Goal: Information Seeking & Learning: Learn about a topic

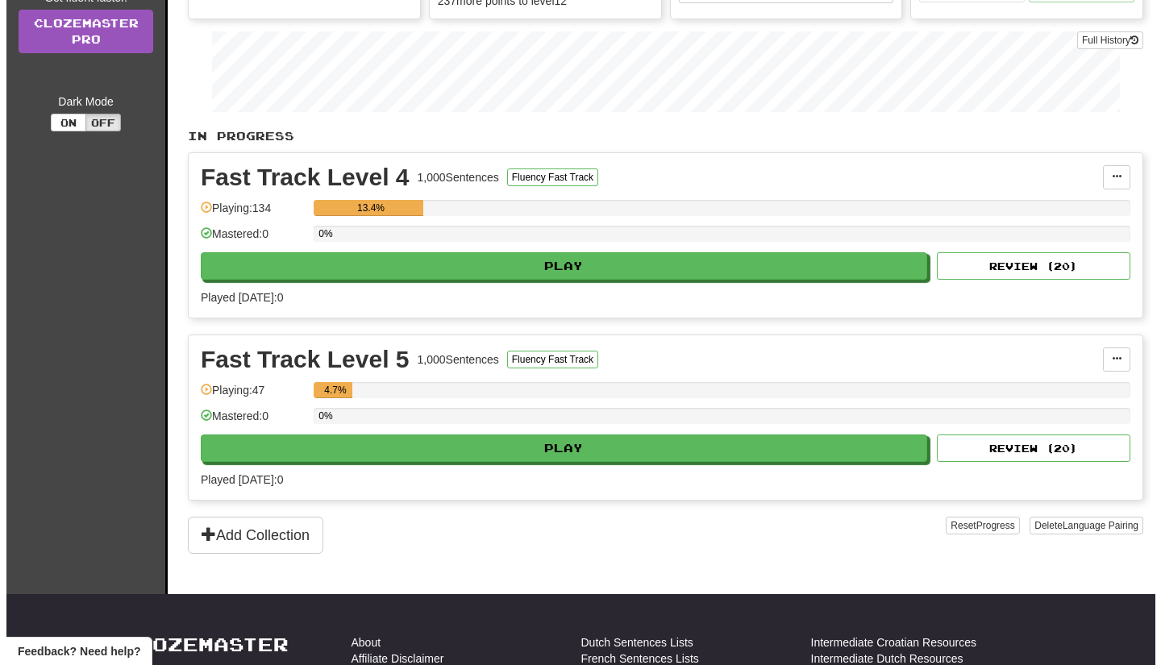
scroll to position [252, 0]
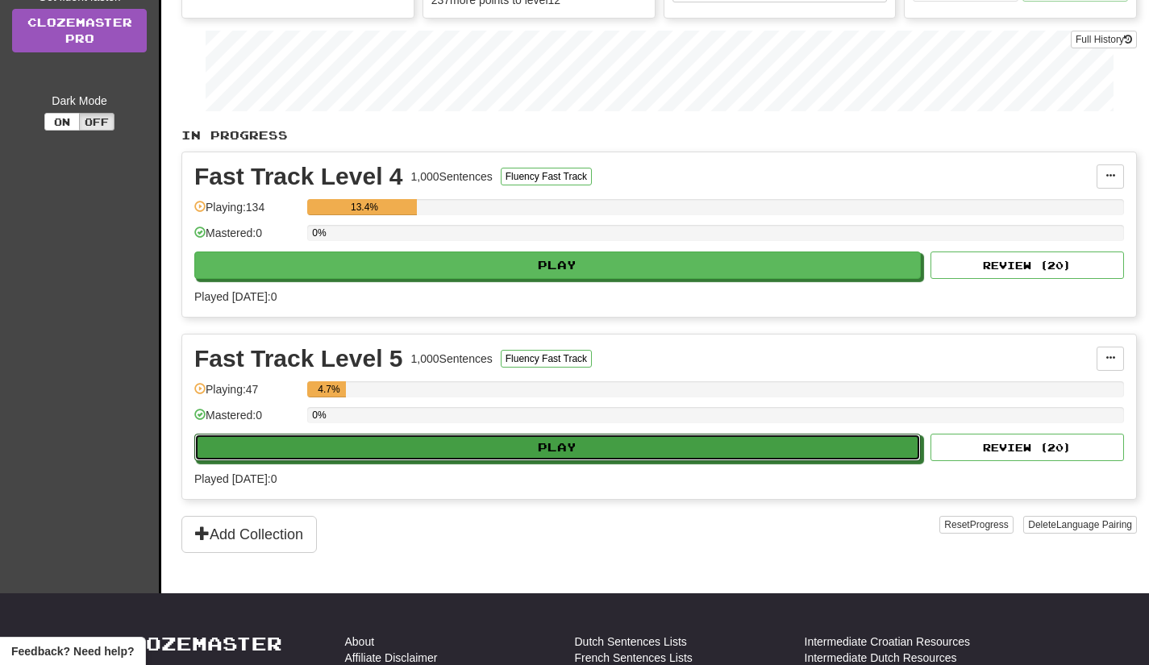
click at [509, 454] on button "Play" at bounding box center [557, 447] width 726 height 27
select select "**"
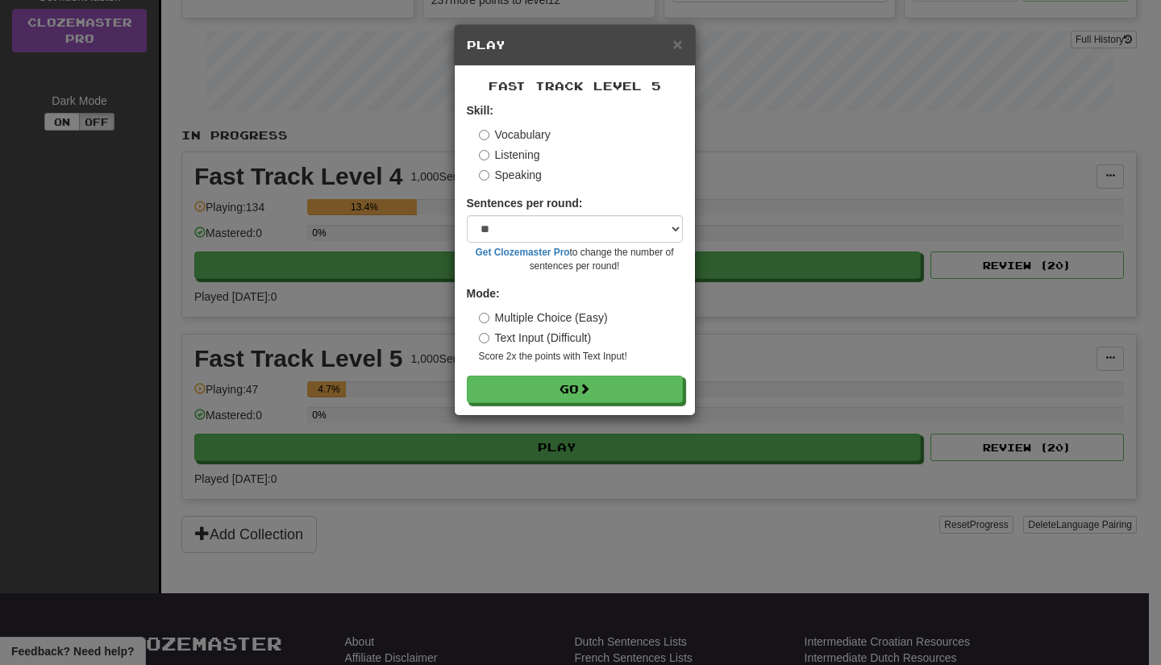
click at [538, 311] on label "Multiple Choice (Easy)" at bounding box center [543, 318] width 129 height 16
click at [552, 391] on button "Go" at bounding box center [575, 389] width 216 height 27
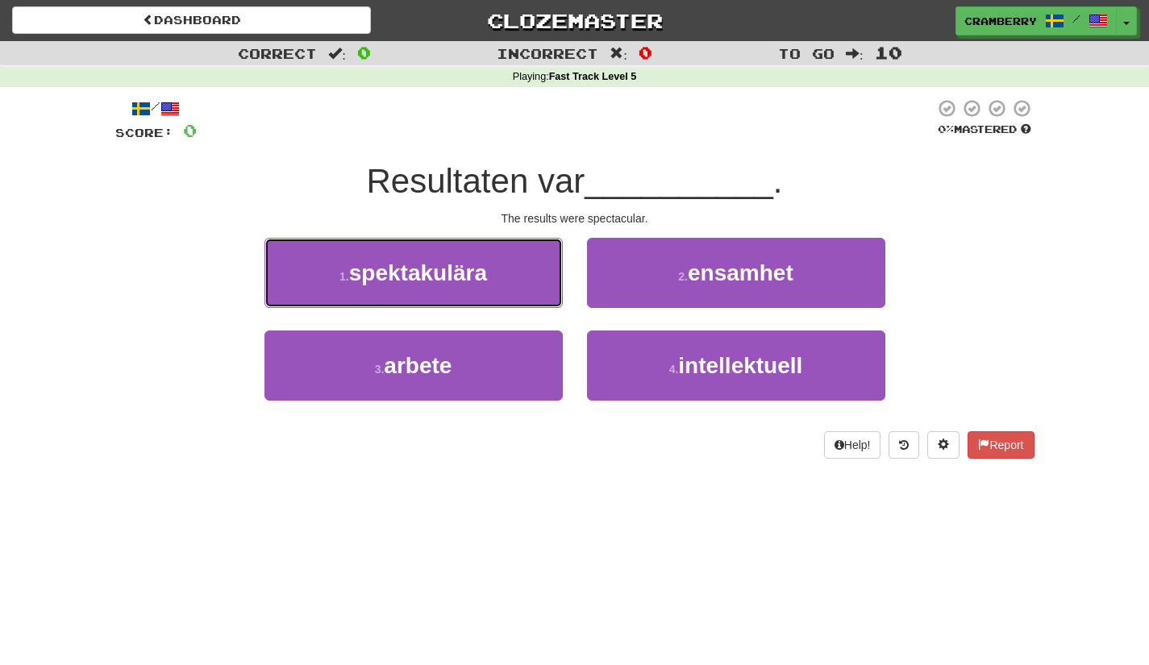
click at [501, 294] on button "1 . spektakulära" at bounding box center [413, 273] width 298 height 70
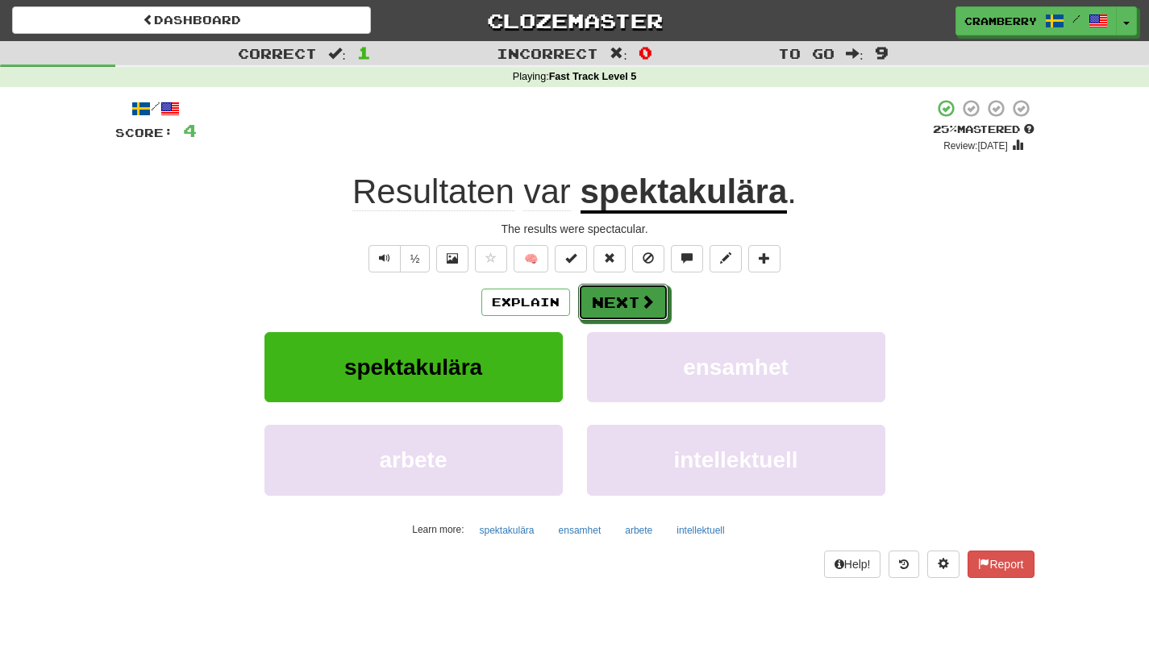
click at [597, 313] on button "Next" at bounding box center [623, 302] width 90 height 37
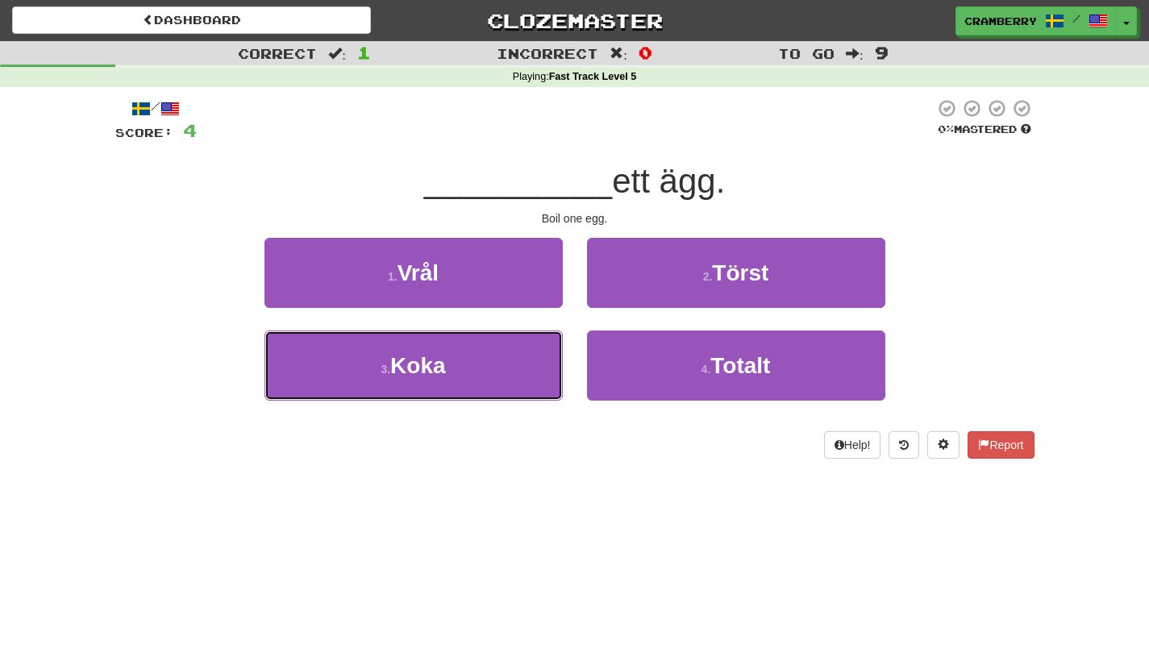
click at [497, 372] on button "3 . [GEOGRAPHIC_DATA]" at bounding box center [413, 365] width 298 height 70
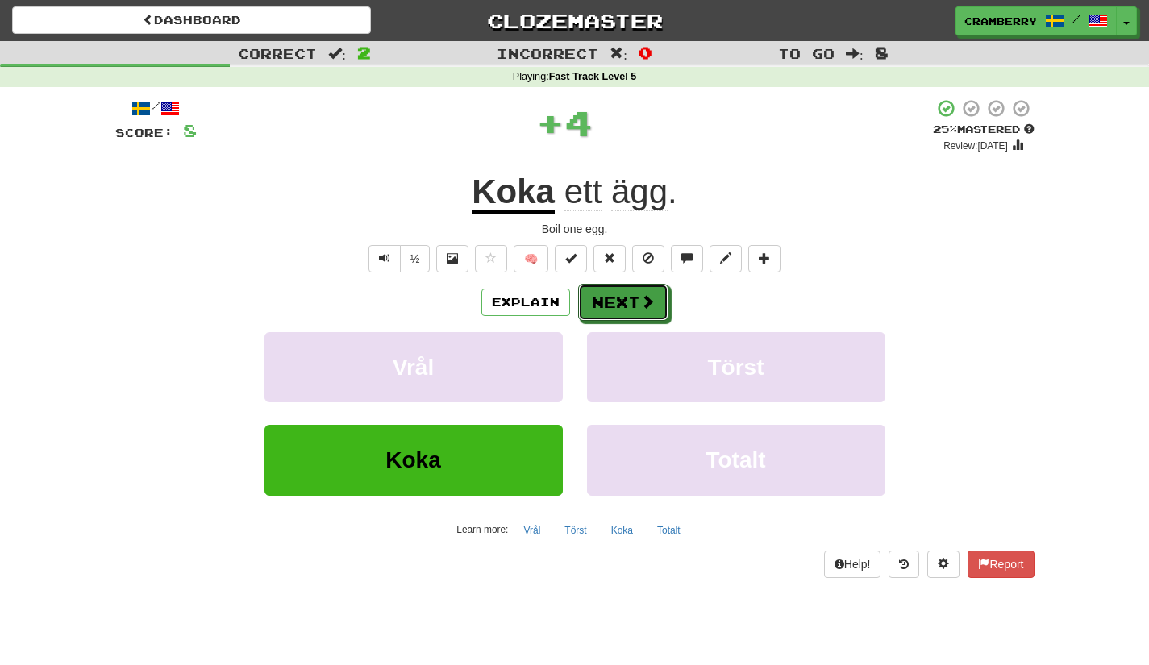
click at [615, 318] on button "Next" at bounding box center [623, 302] width 90 height 37
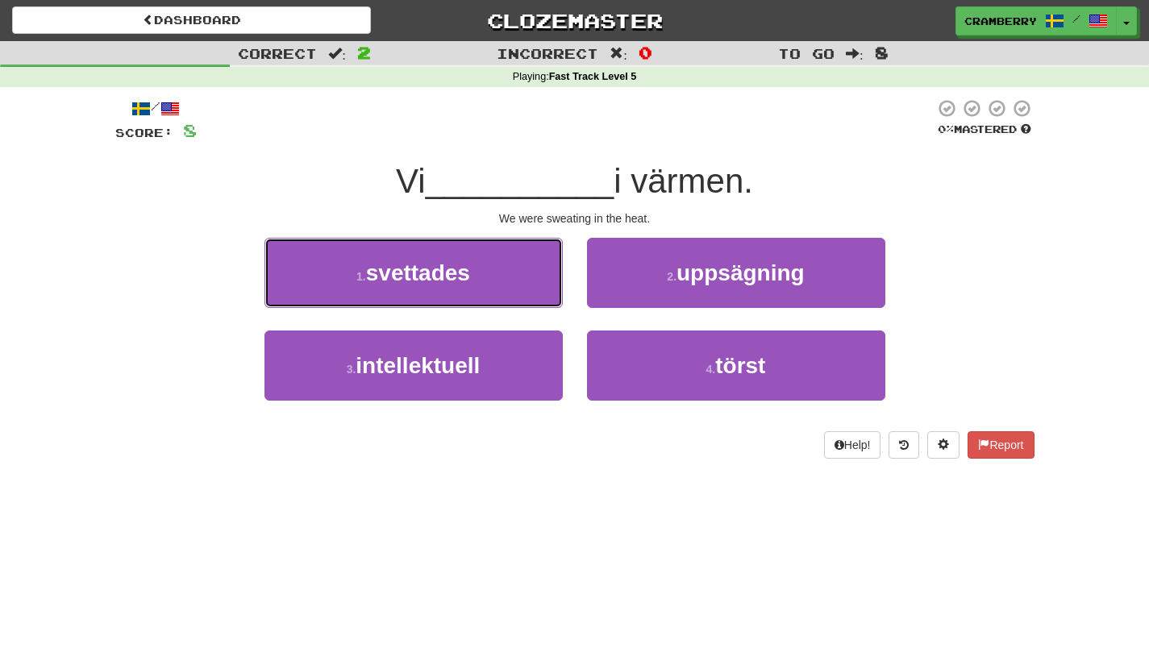
click at [529, 289] on button "1 . svettades" at bounding box center [413, 273] width 298 height 70
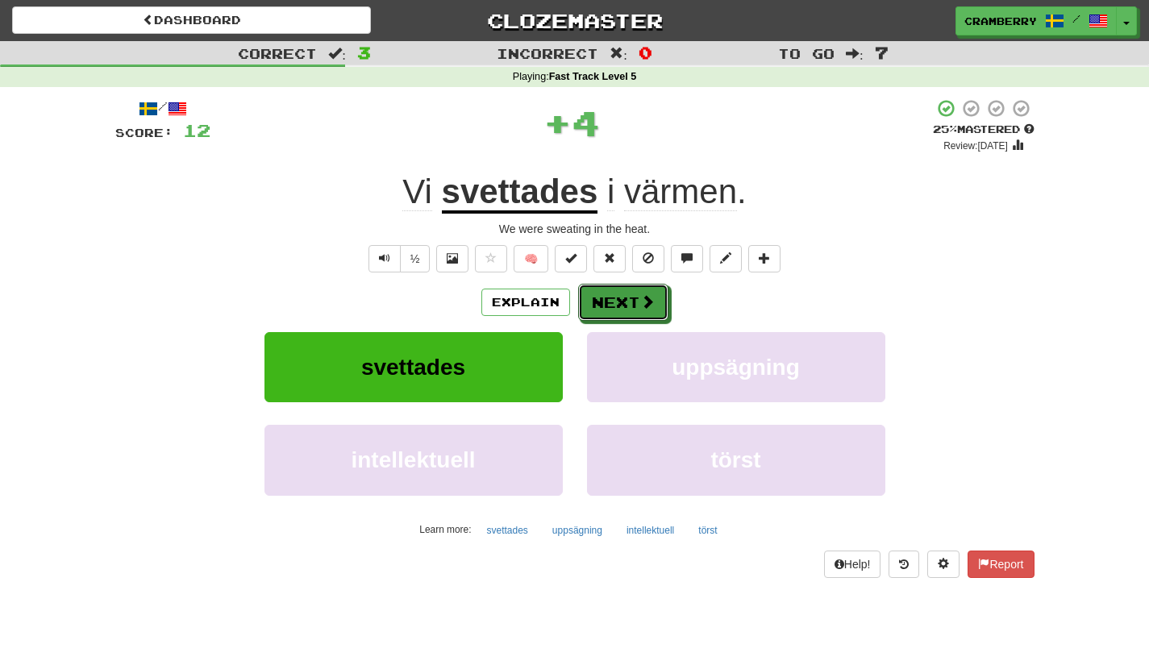
click at [622, 310] on button "Next" at bounding box center [623, 302] width 90 height 37
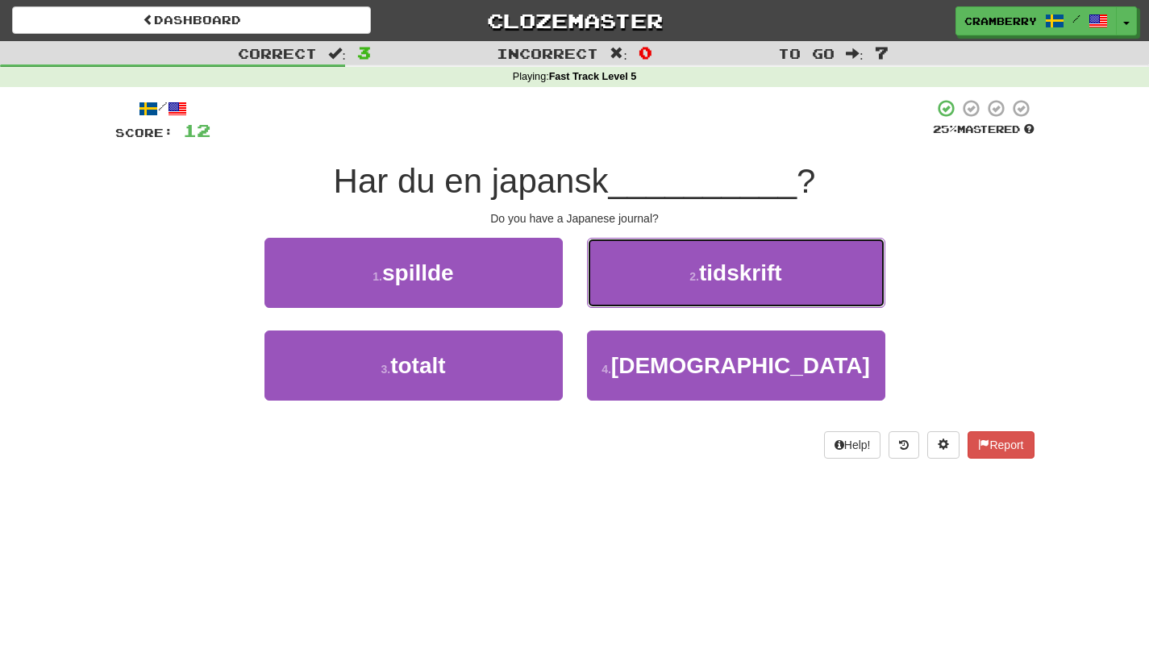
click at [641, 293] on button "2 . tidskrift" at bounding box center [736, 273] width 298 height 70
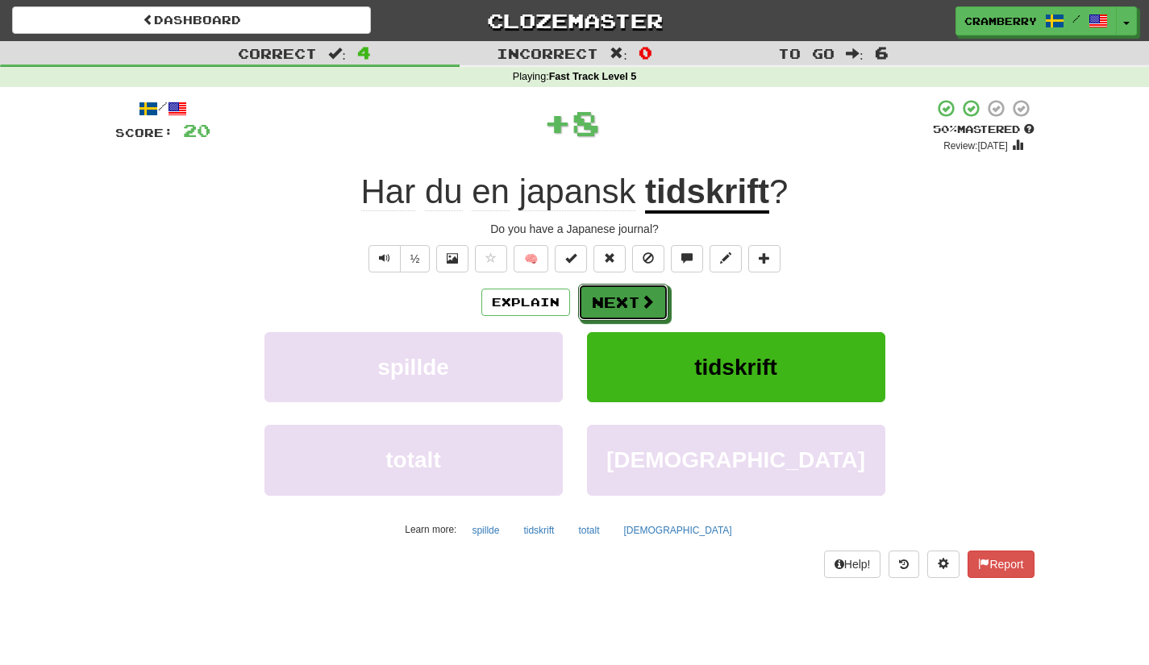
click at [628, 304] on button "Next" at bounding box center [623, 302] width 90 height 37
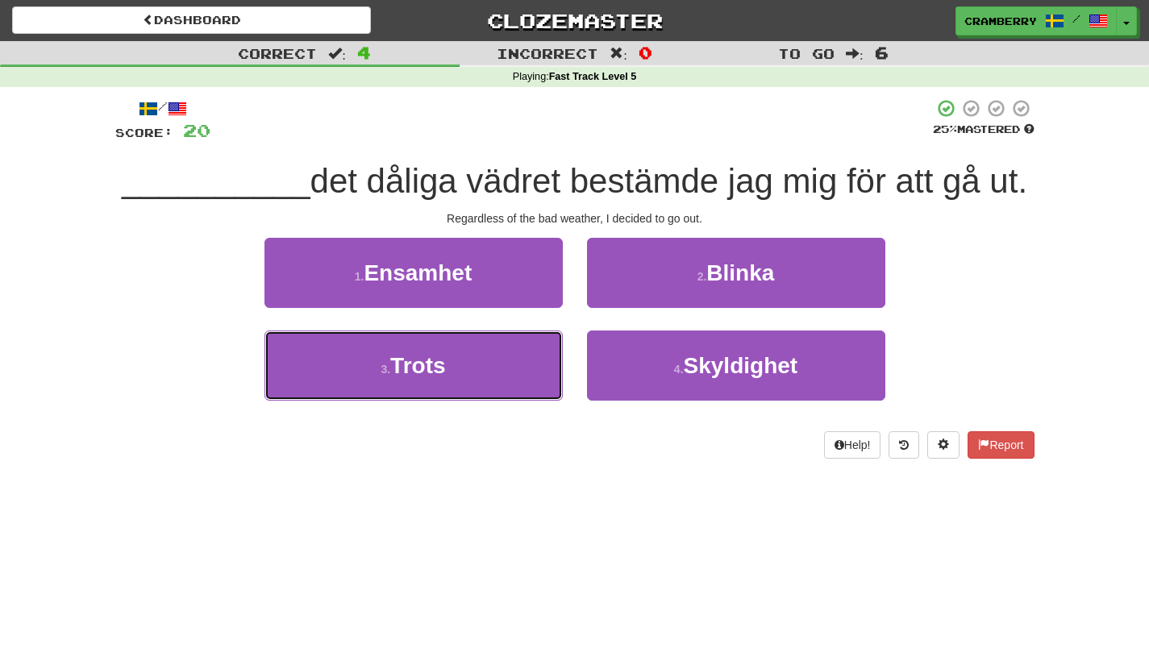
click at [543, 364] on button "3 . Trots" at bounding box center [413, 365] width 298 height 70
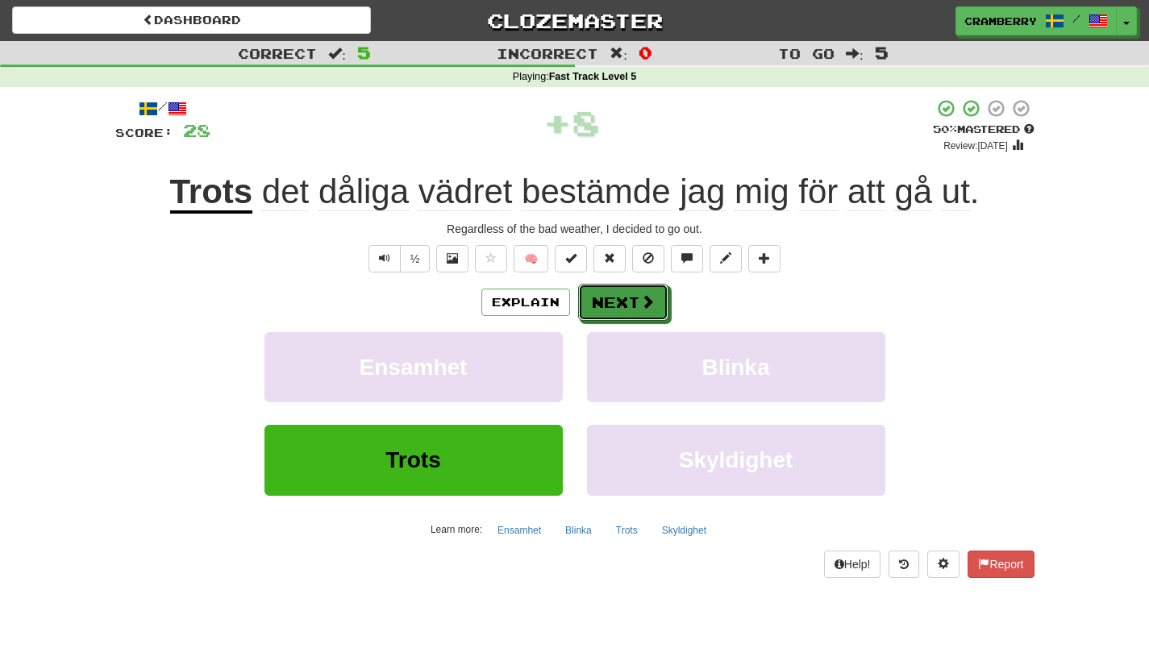
click at [613, 306] on button "Next" at bounding box center [623, 302] width 90 height 37
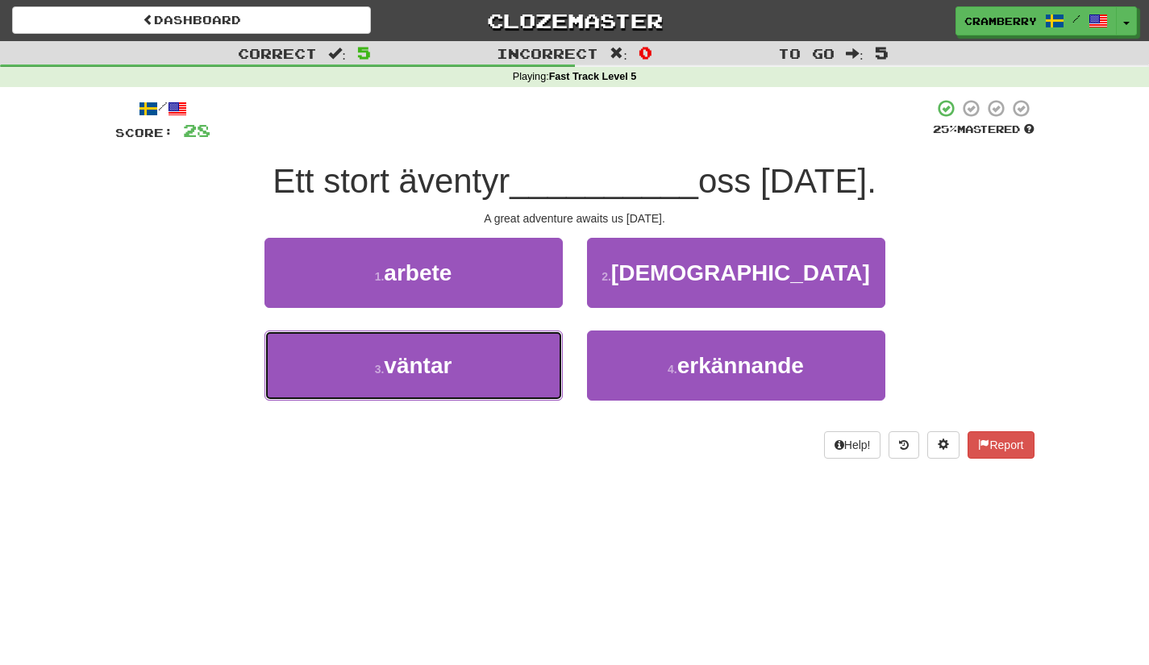
click at [529, 356] on button "3 . väntar" at bounding box center [413, 365] width 298 height 70
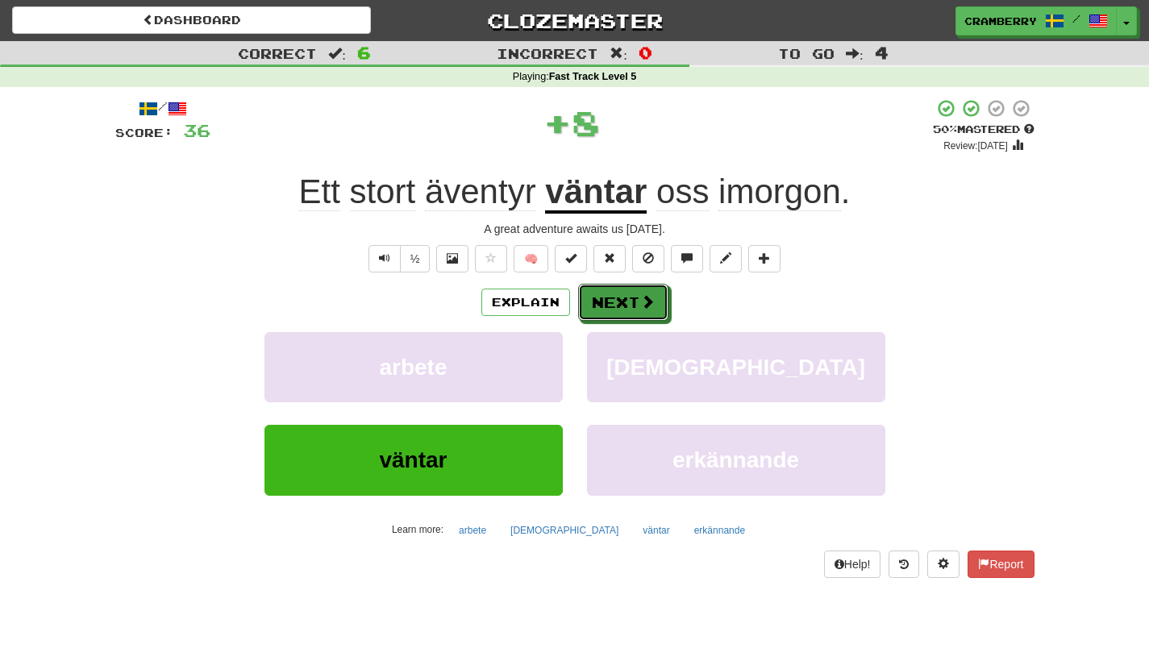
click at [606, 311] on button "Next" at bounding box center [623, 302] width 90 height 37
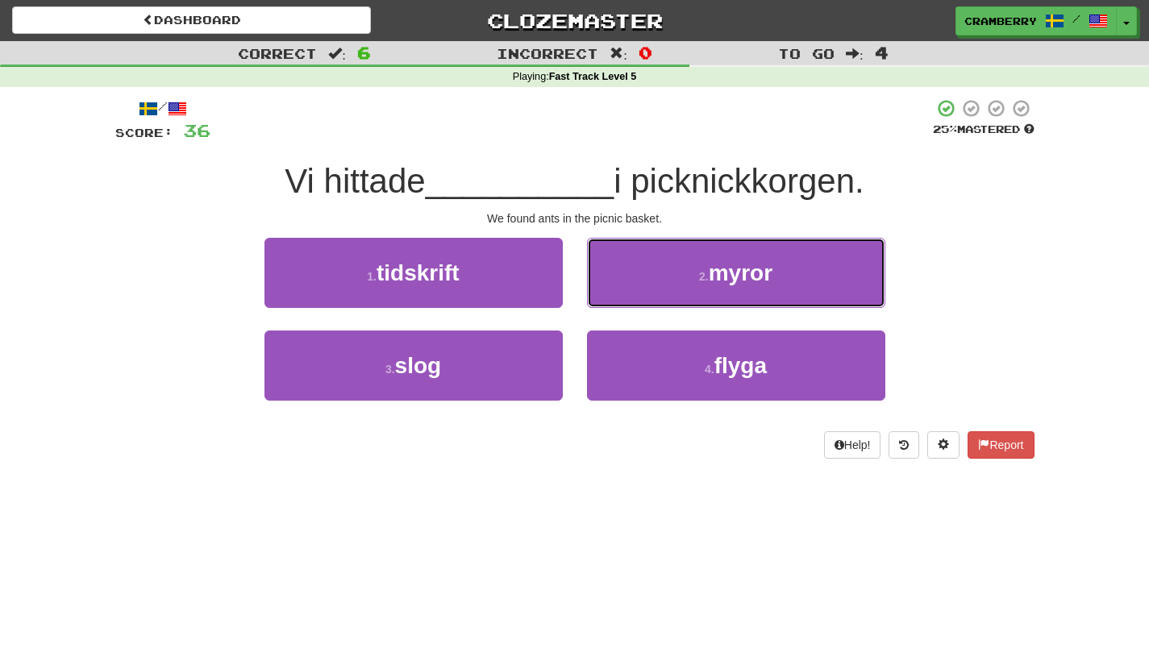
click at [646, 294] on button "2 . myror" at bounding box center [736, 273] width 298 height 70
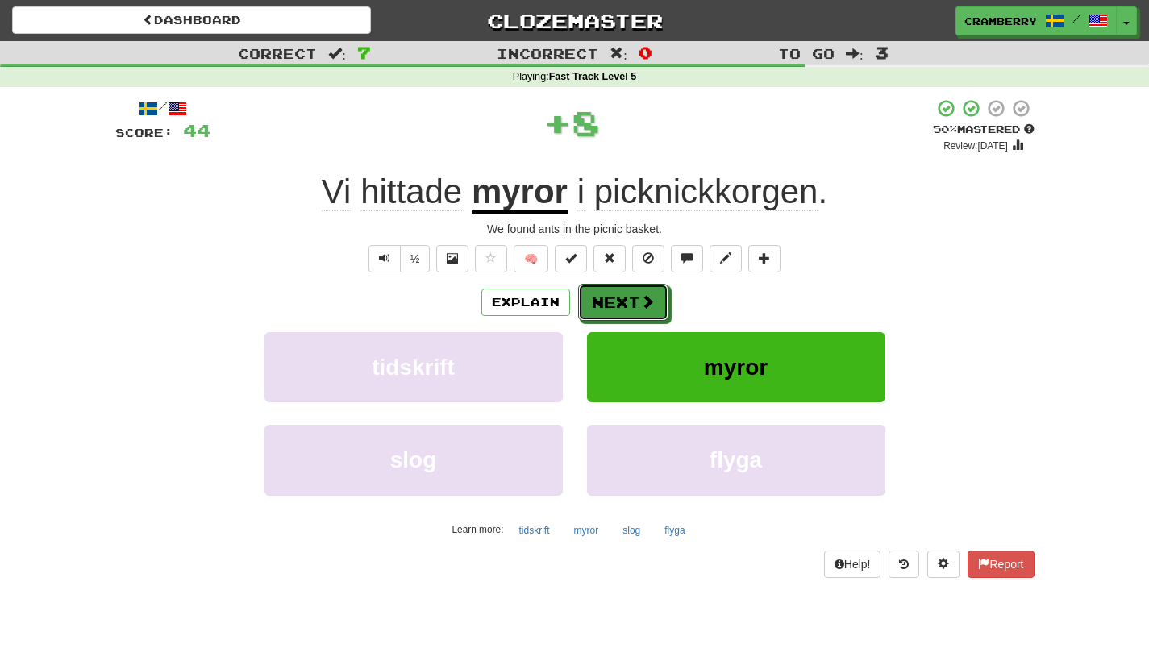
click at [652, 300] on span at bounding box center [647, 301] width 15 height 15
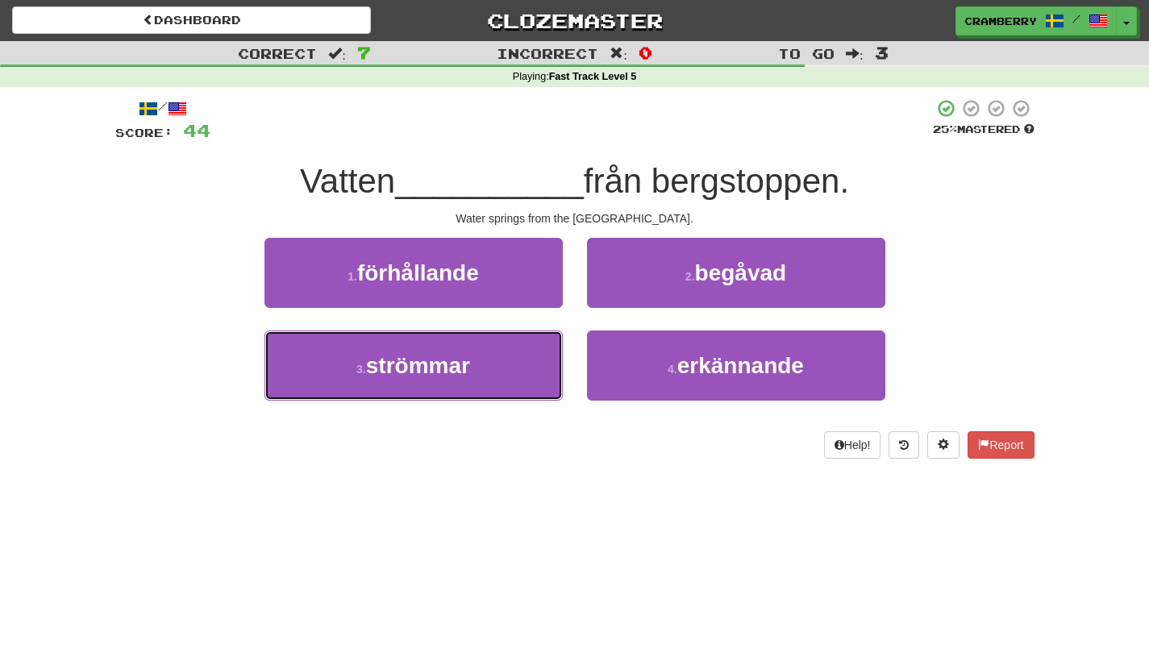
click at [549, 362] on button "3 . strömmar" at bounding box center [413, 365] width 298 height 70
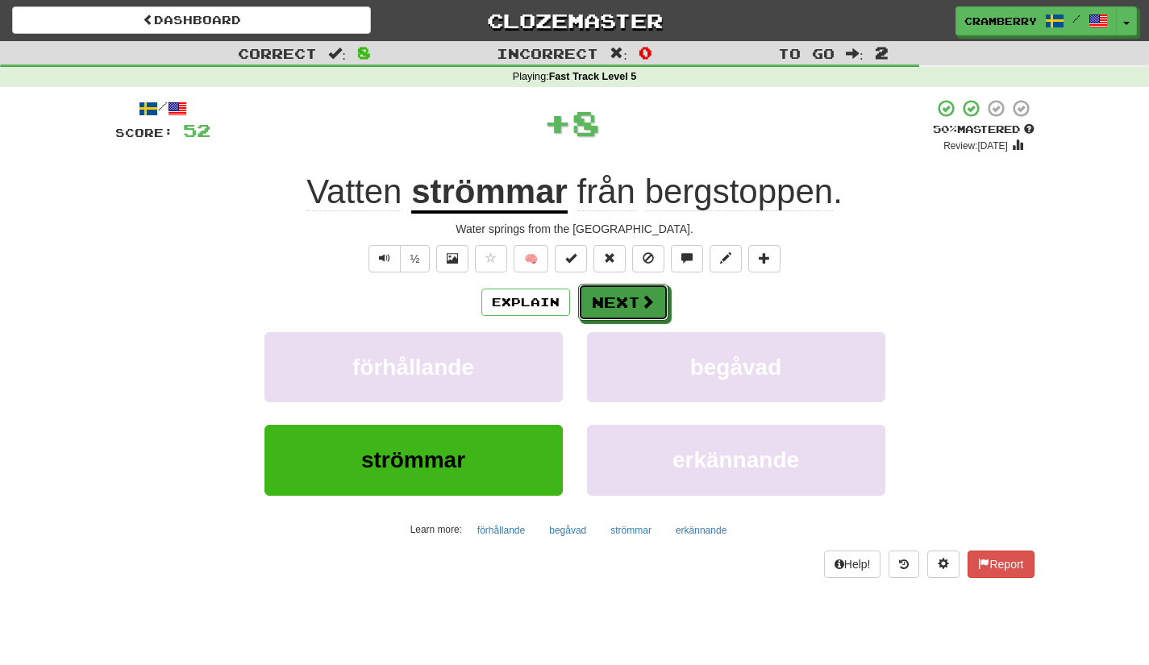
click at [626, 305] on button "Next" at bounding box center [623, 302] width 90 height 37
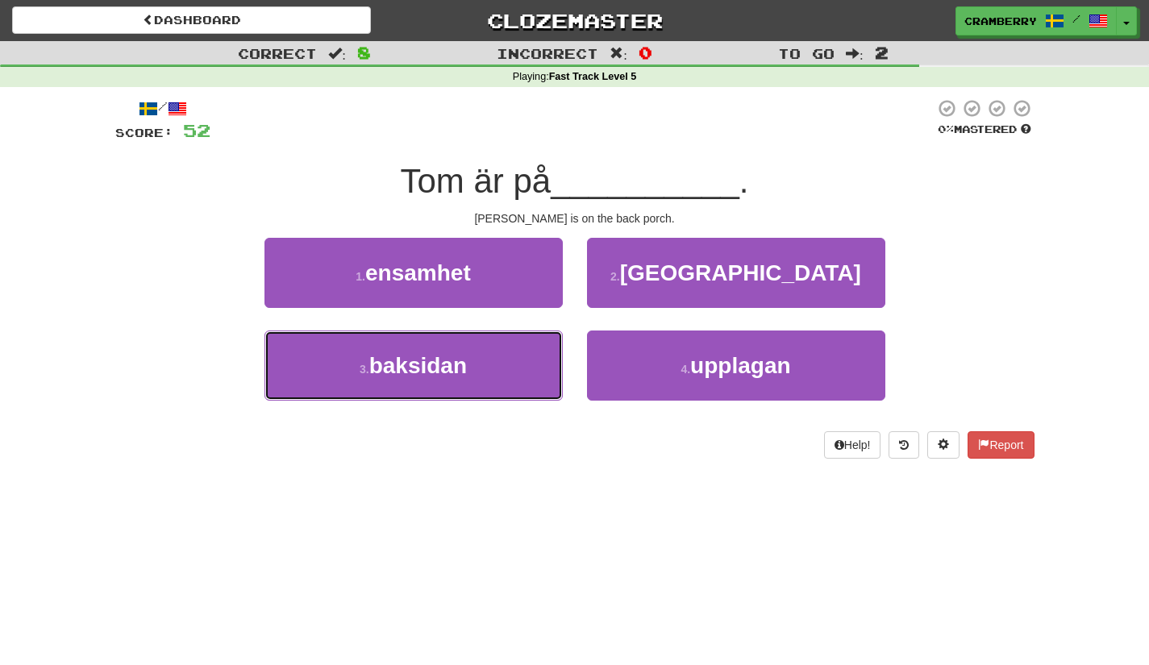
click at [548, 360] on button "3 . baksidan" at bounding box center [413, 365] width 298 height 70
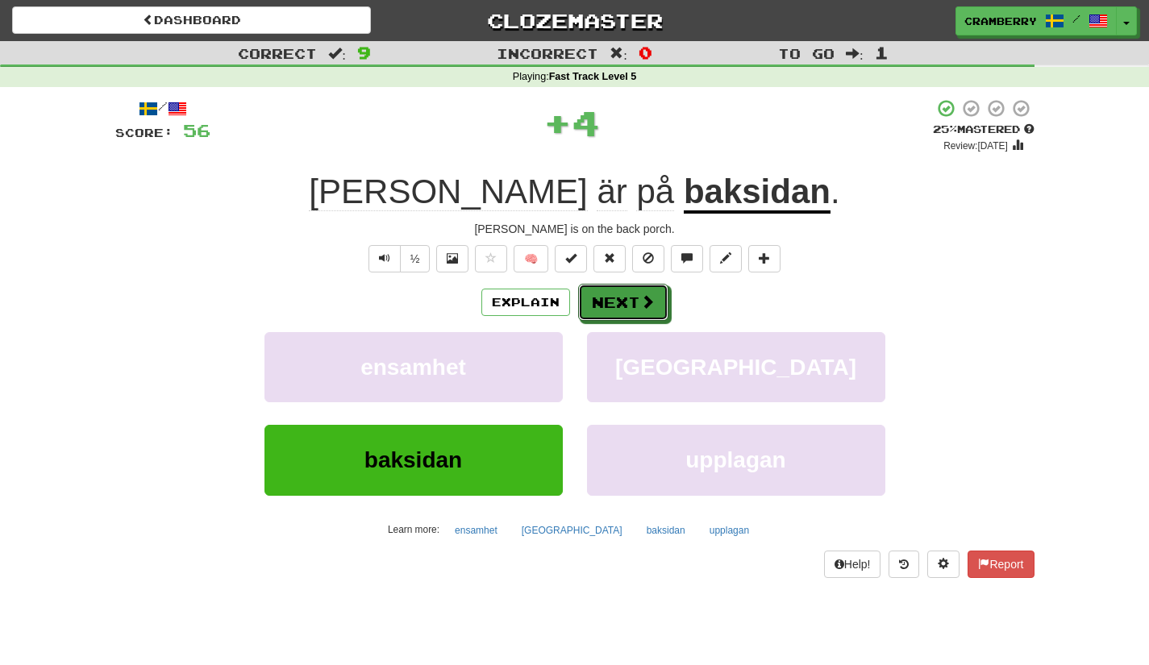
click at [611, 300] on button "Next" at bounding box center [623, 302] width 90 height 37
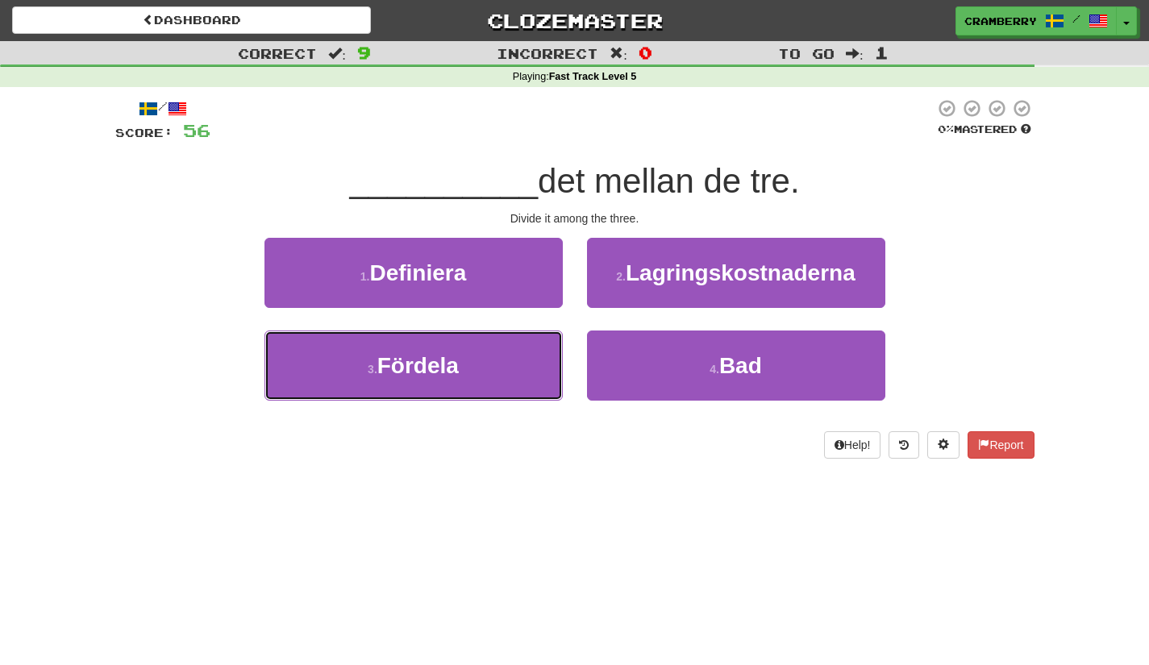
click at [550, 353] on button "3 . Fördela" at bounding box center [413, 365] width 298 height 70
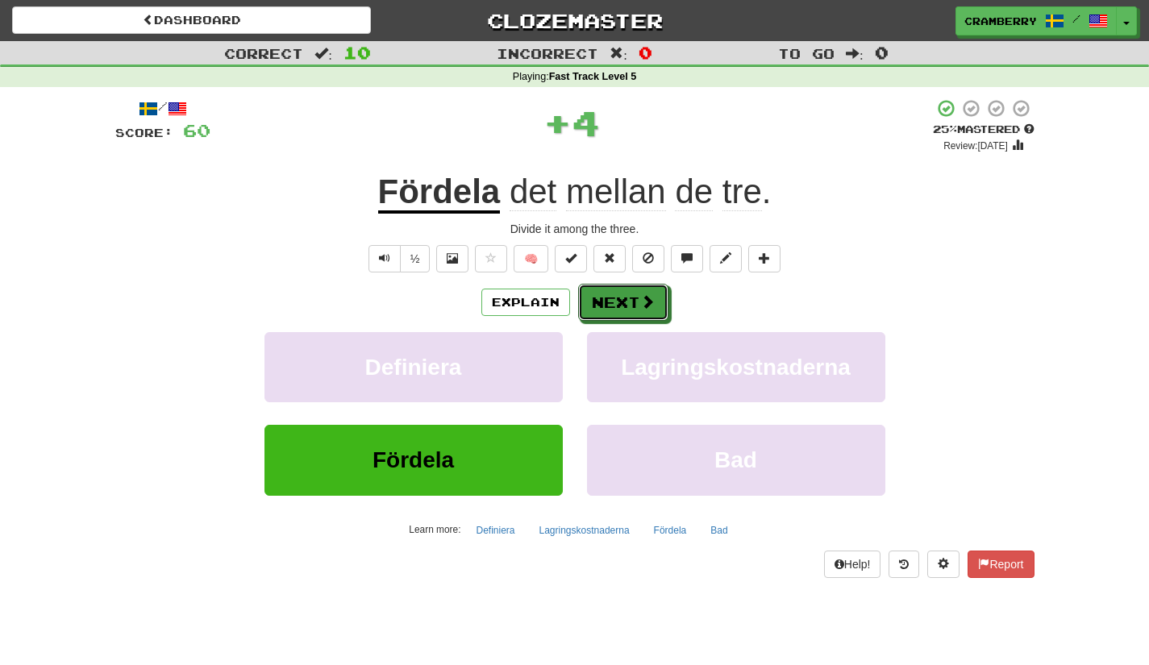
click at [605, 303] on button "Next" at bounding box center [623, 302] width 90 height 37
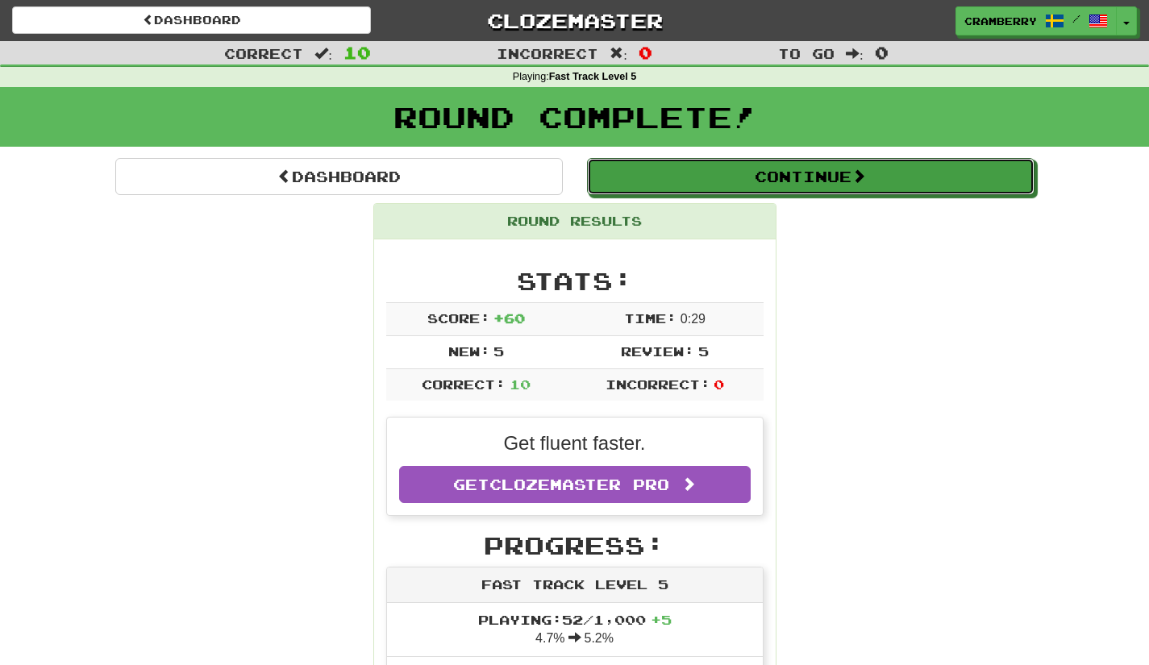
click at [683, 168] on button "Continue" at bounding box center [810, 176] width 447 height 37
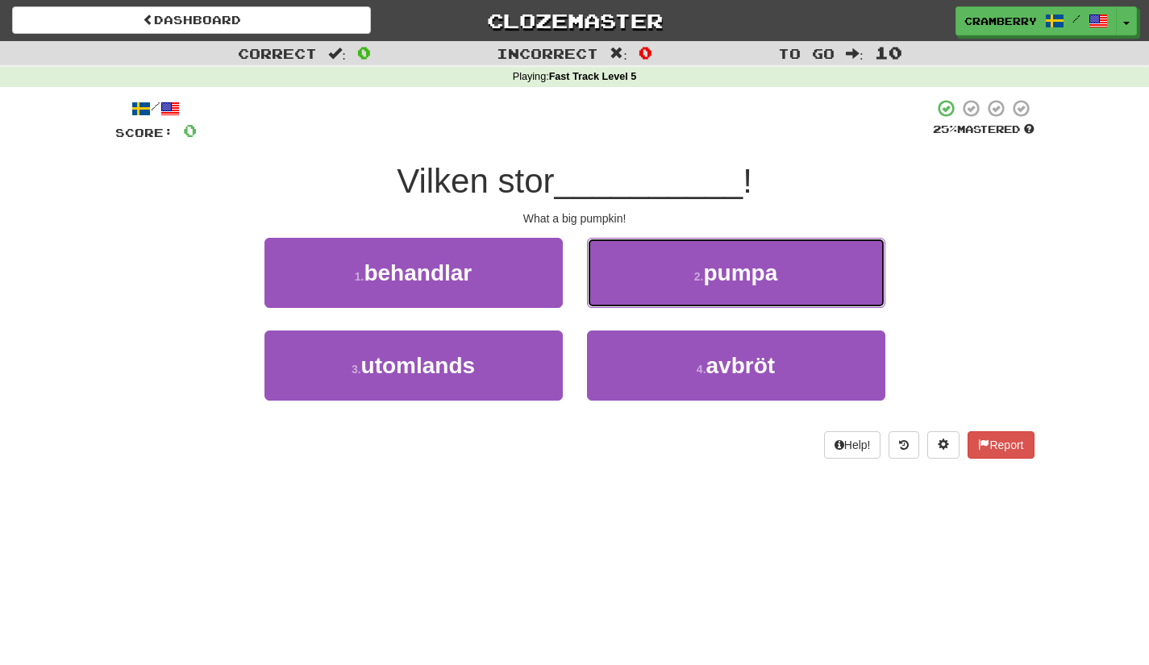
click at [662, 252] on button "2 . pumpa" at bounding box center [736, 273] width 298 height 70
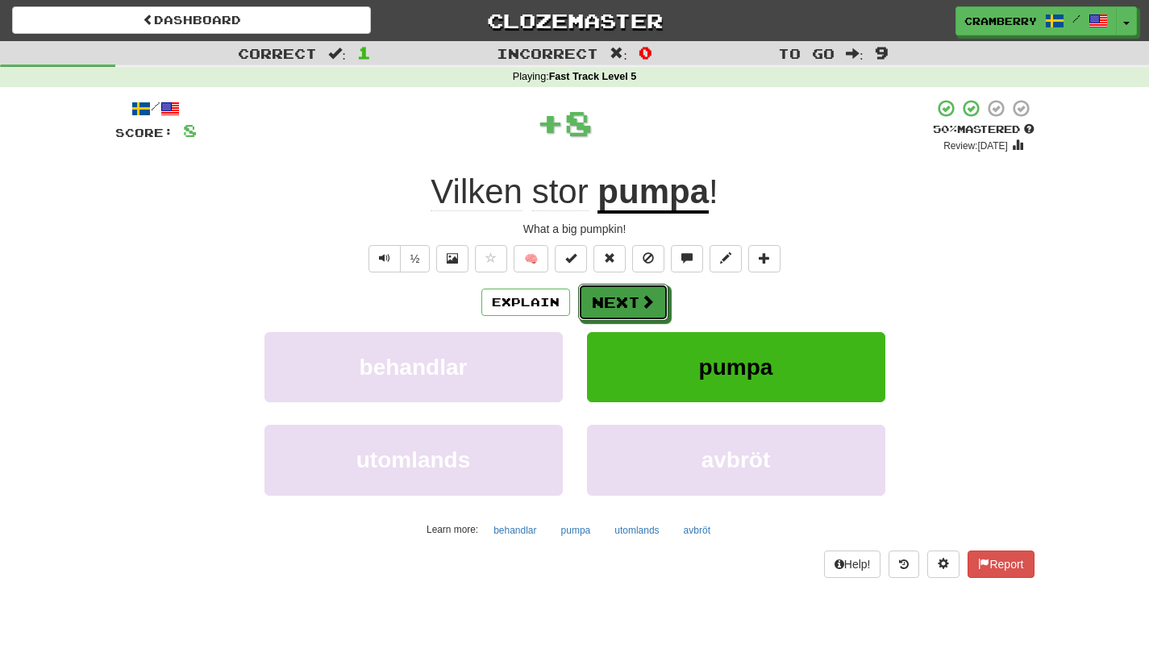
click at [637, 298] on button "Next" at bounding box center [623, 302] width 90 height 37
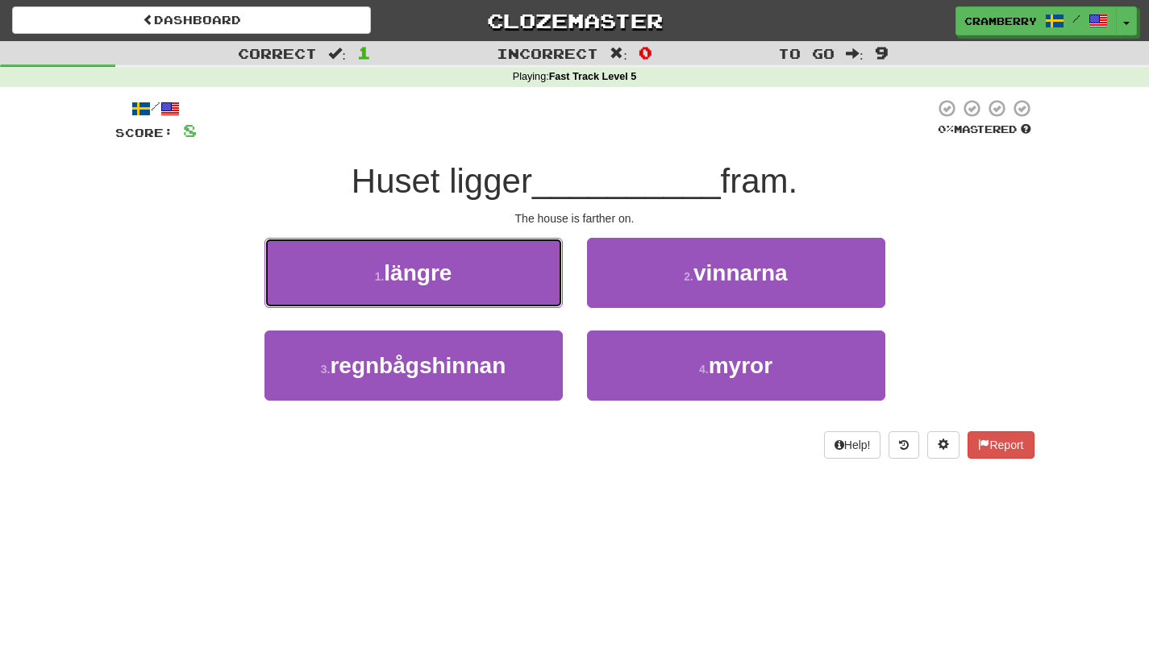
click at [537, 306] on button "1 . längre" at bounding box center [413, 273] width 298 height 70
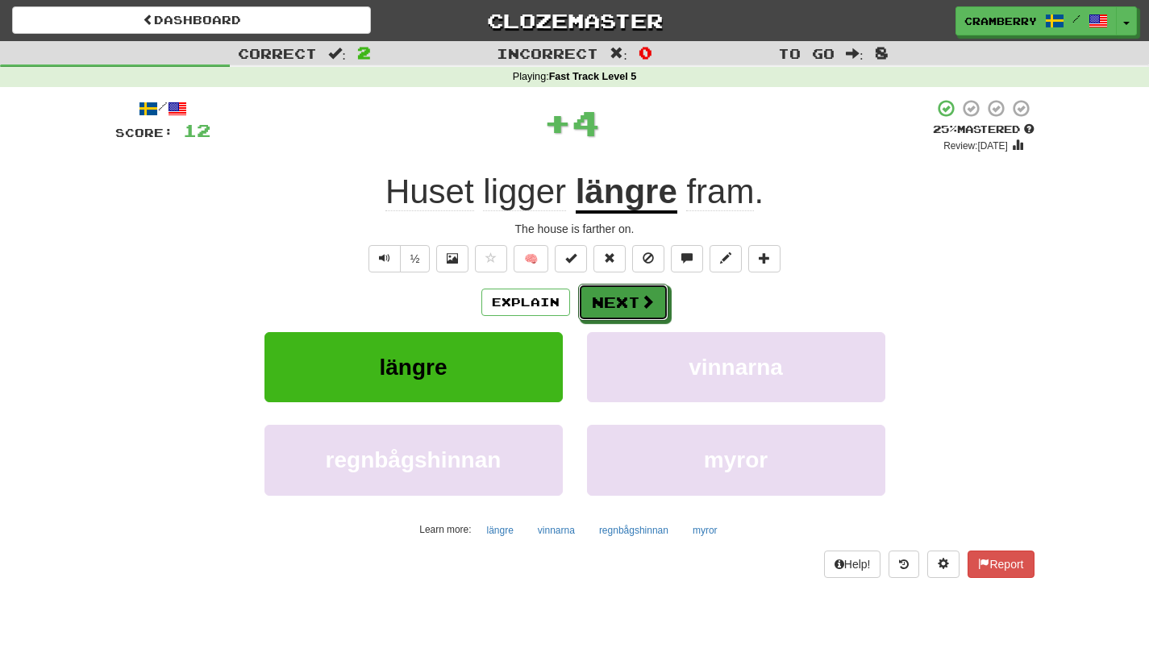
click at [630, 297] on button "Next" at bounding box center [623, 302] width 90 height 37
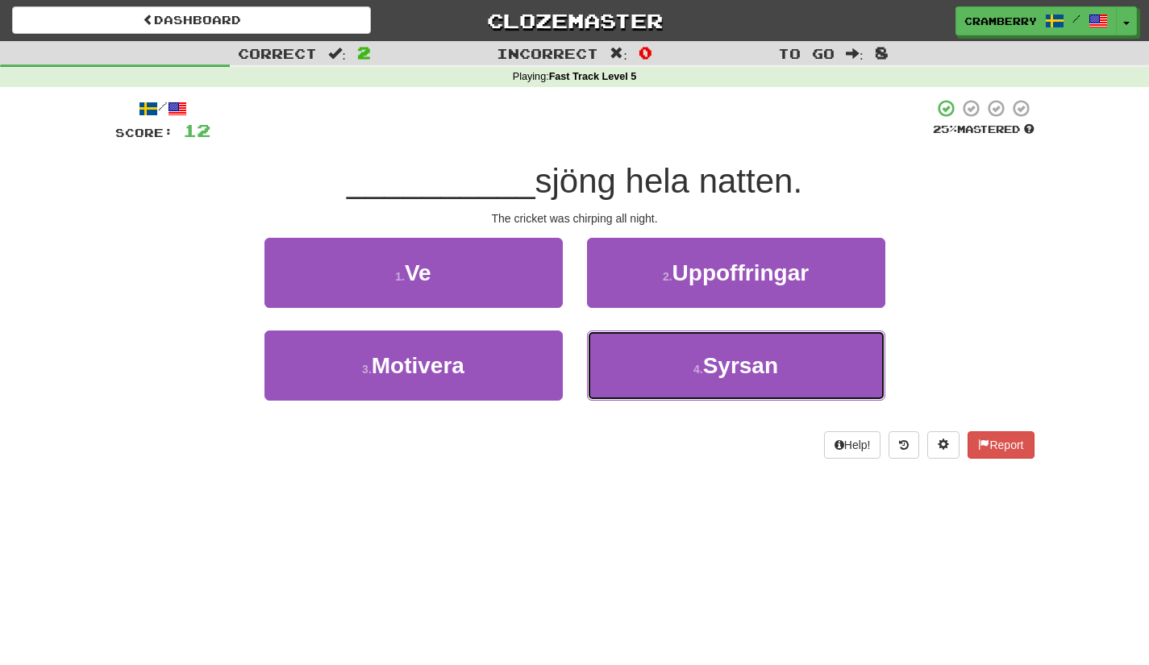
click at [632, 376] on button "4 . [GEOGRAPHIC_DATA]" at bounding box center [736, 365] width 298 height 70
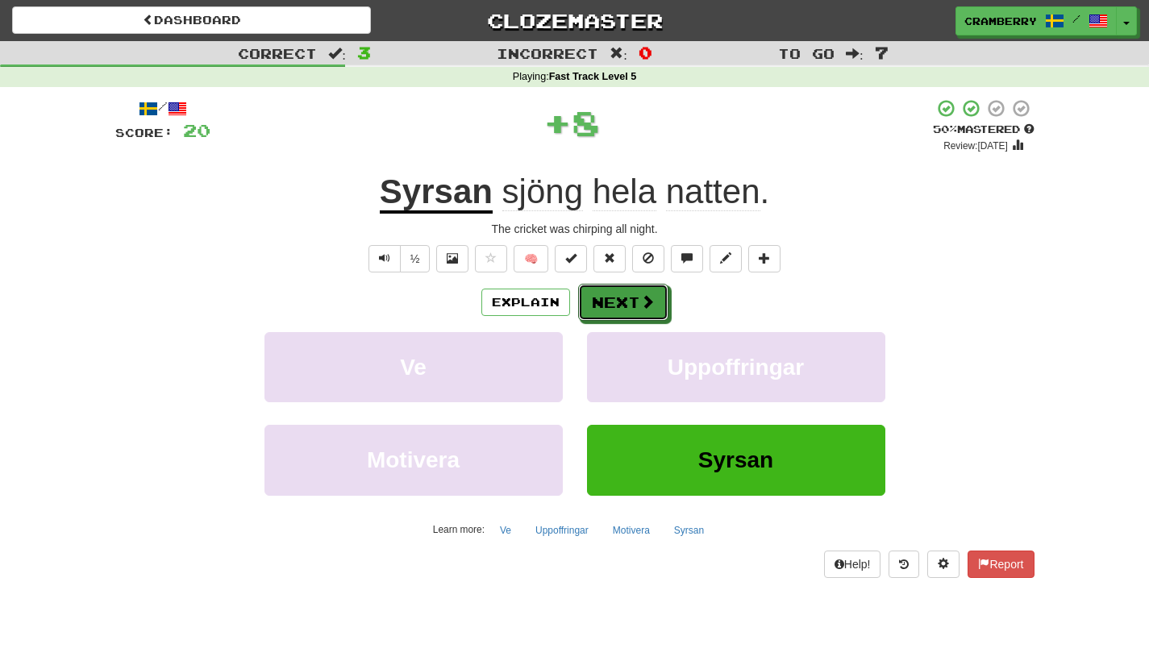
click at [623, 305] on button "Next" at bounding box center [623, 302] width 90 height 37
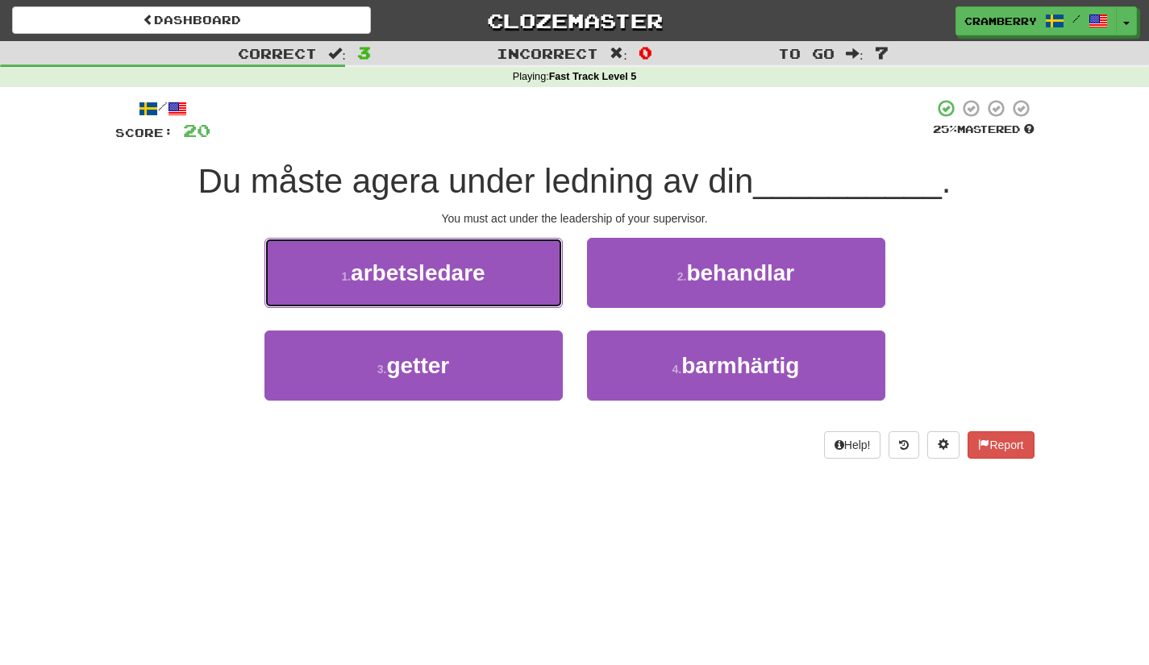
click at [509, 276] on button "1 . arbetsledare" at bounding box center [413, 273] width 298 height 70
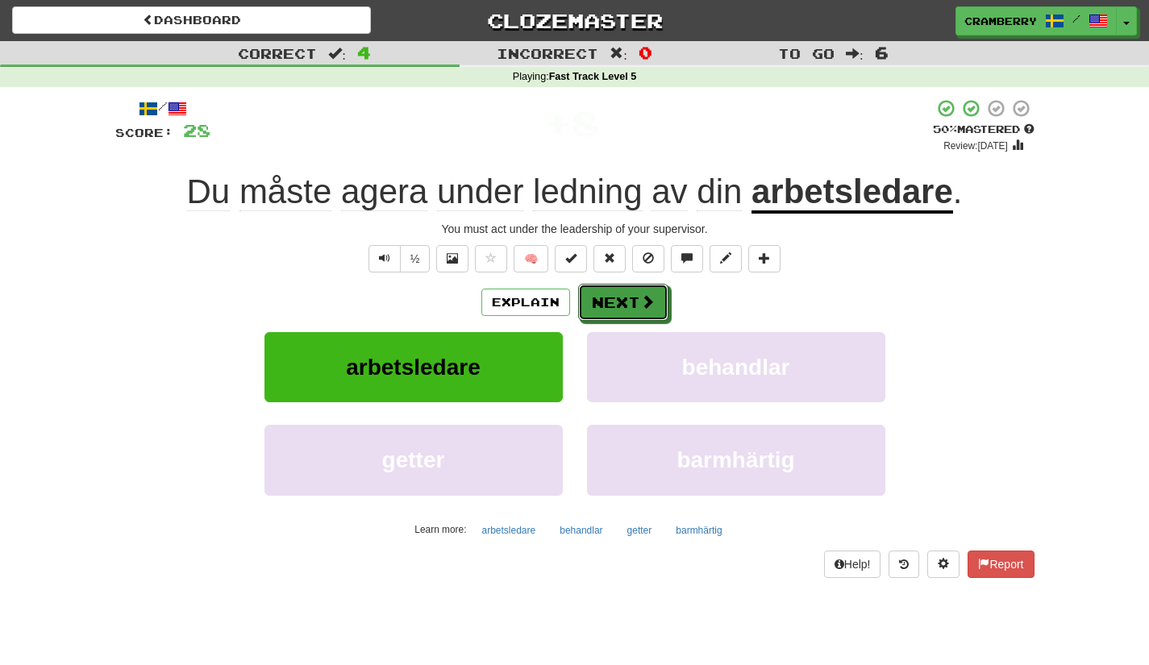
click at [634, 300] on button "Next" at bounding box center [623, 302] width 90 height 37
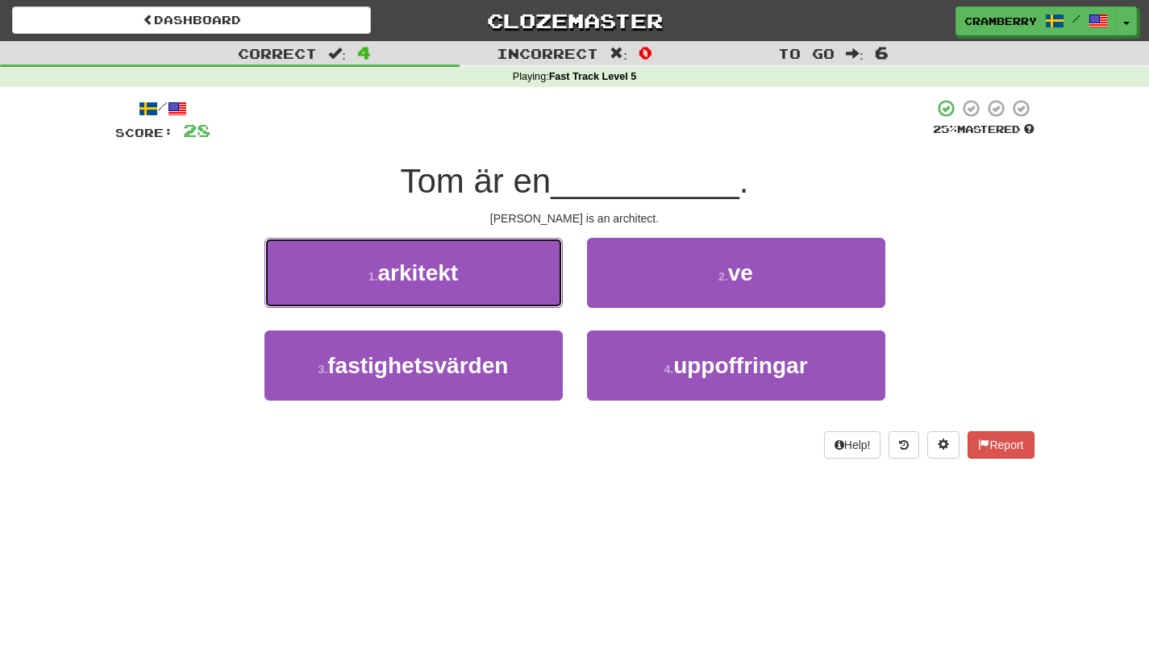
click at [529, 279] on button "1 . arkitekt" at bounding box center [413, 273] width 298 height 70
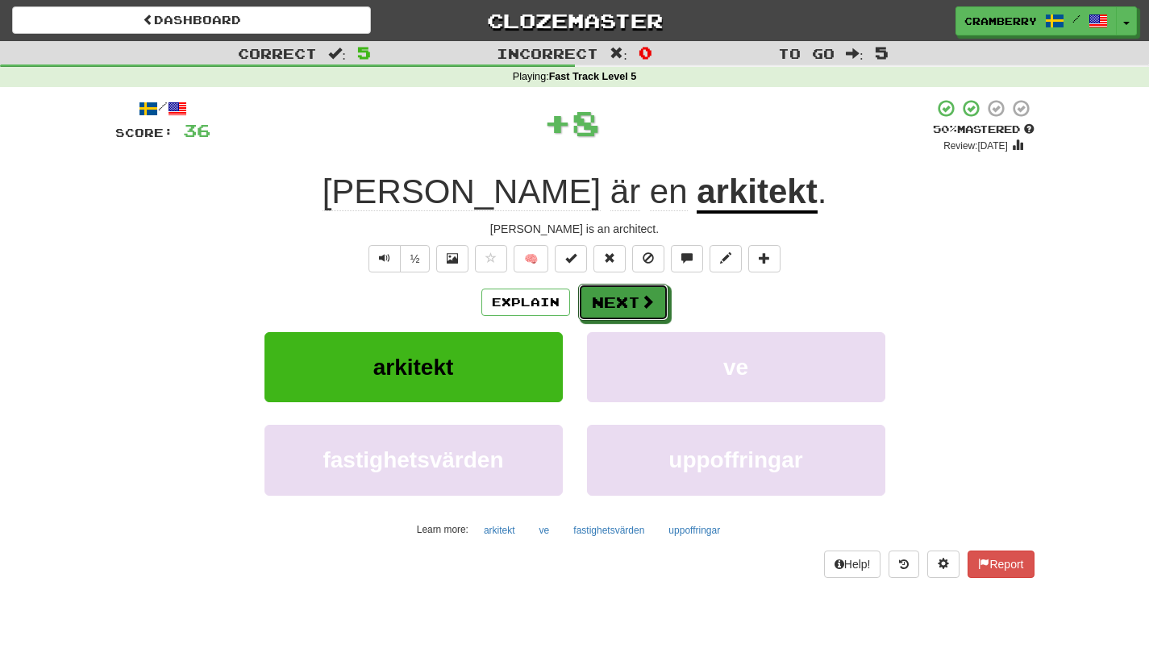
click at [625, 301] on button "Next" at bounding box center [623, 302] width 90 height 37
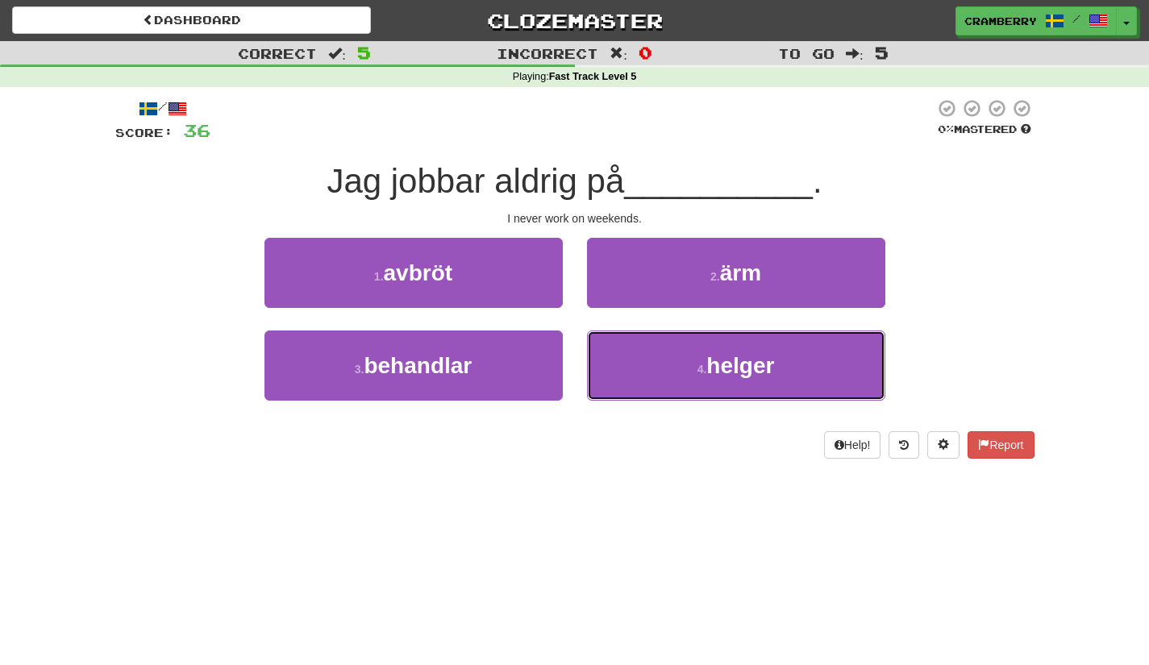
click at [626, 364] on button "4 . helger" at bounding box center [736, 365] width 298 height 70
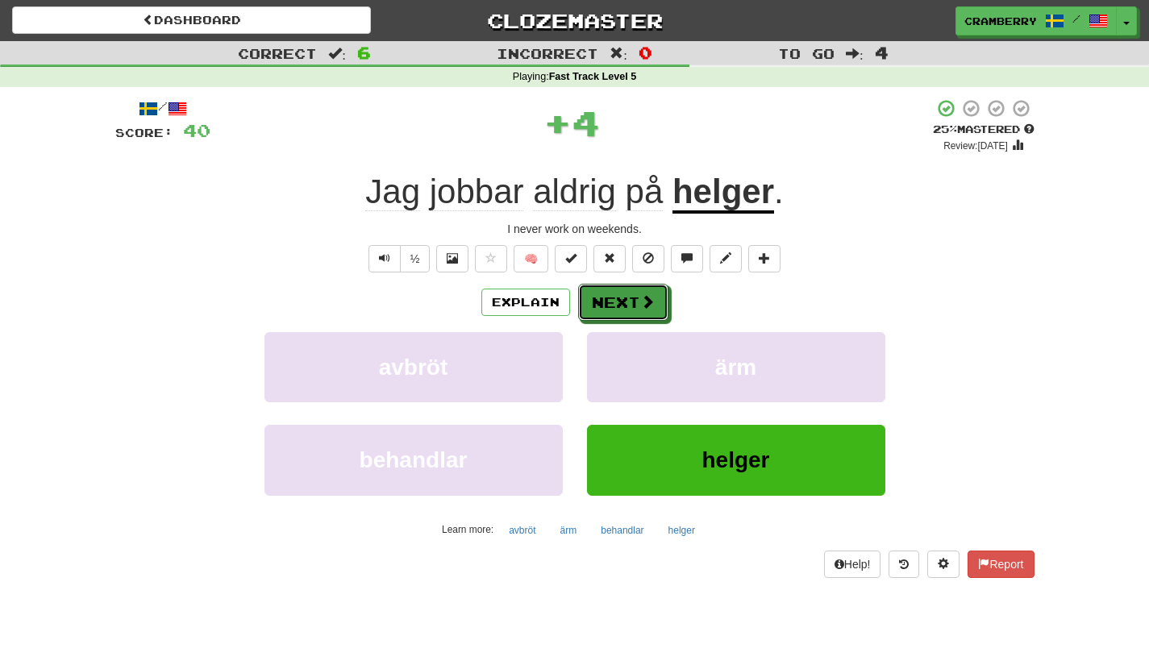
click at [622, 300] on button "Next" at bounding box center [623, 302] width 90 height 37
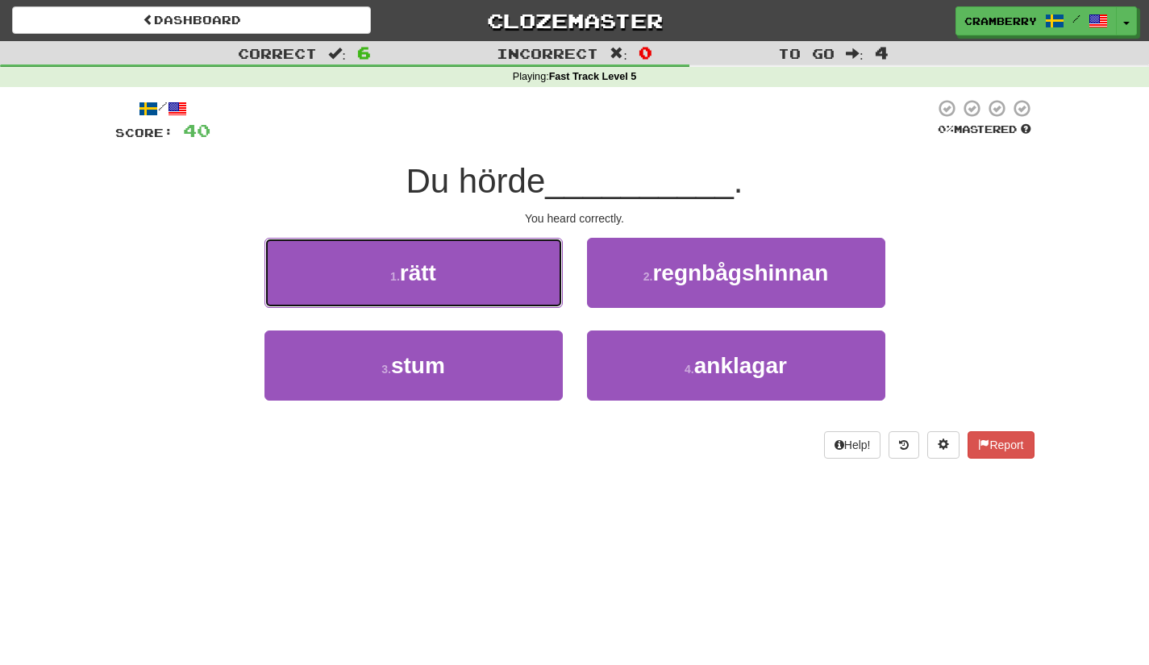
click at [530, 292] on button "1 . rätt" at bounding box center [413, 273] width 298 height 70
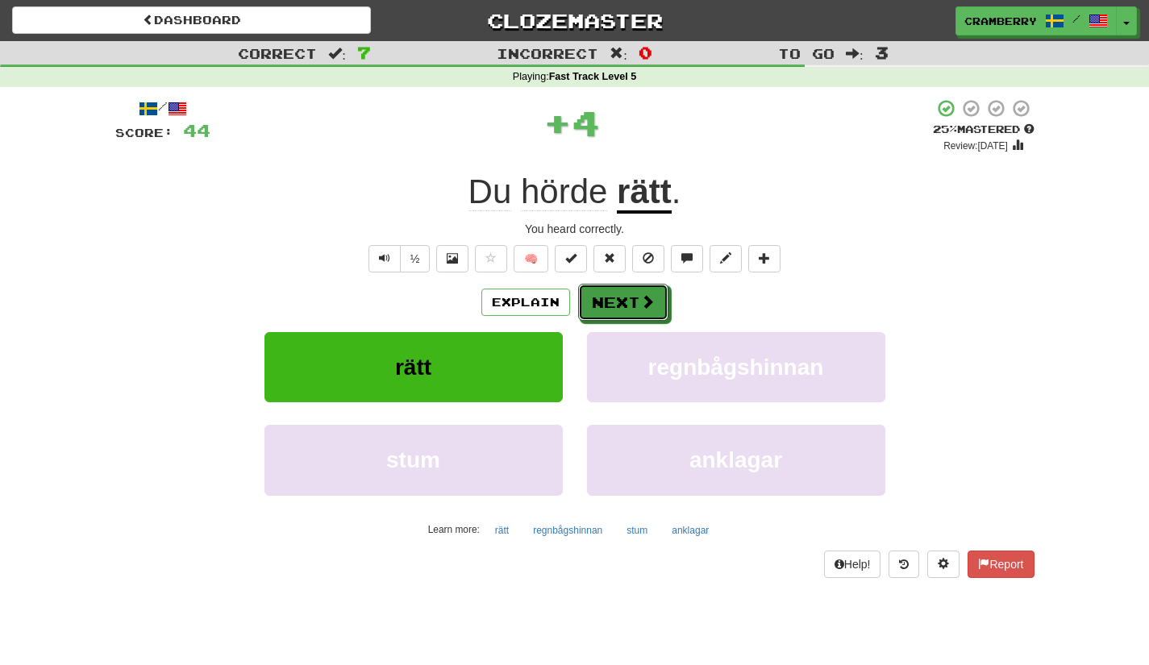
click at [627, 297] on button "Next" at bounding box center [623, 302] width 90 height 37
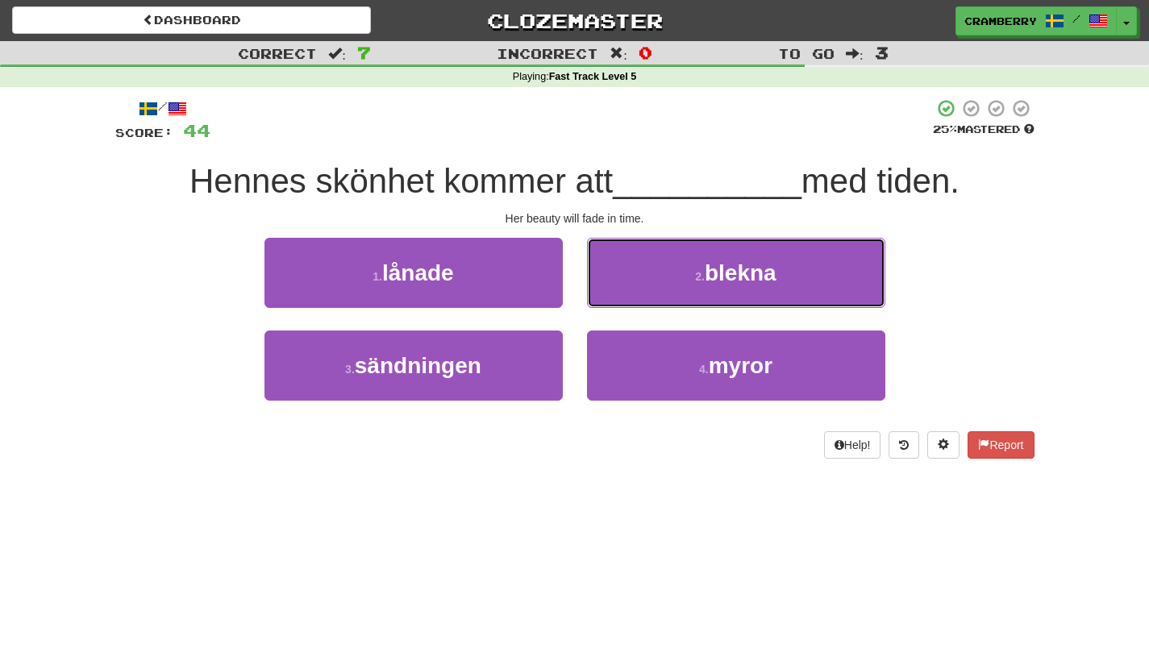
click at [670, 272] on button "2 . blekna" at bounding box center [736, 273] width 298 height 70
